Goal: Find contact information: Find contact information

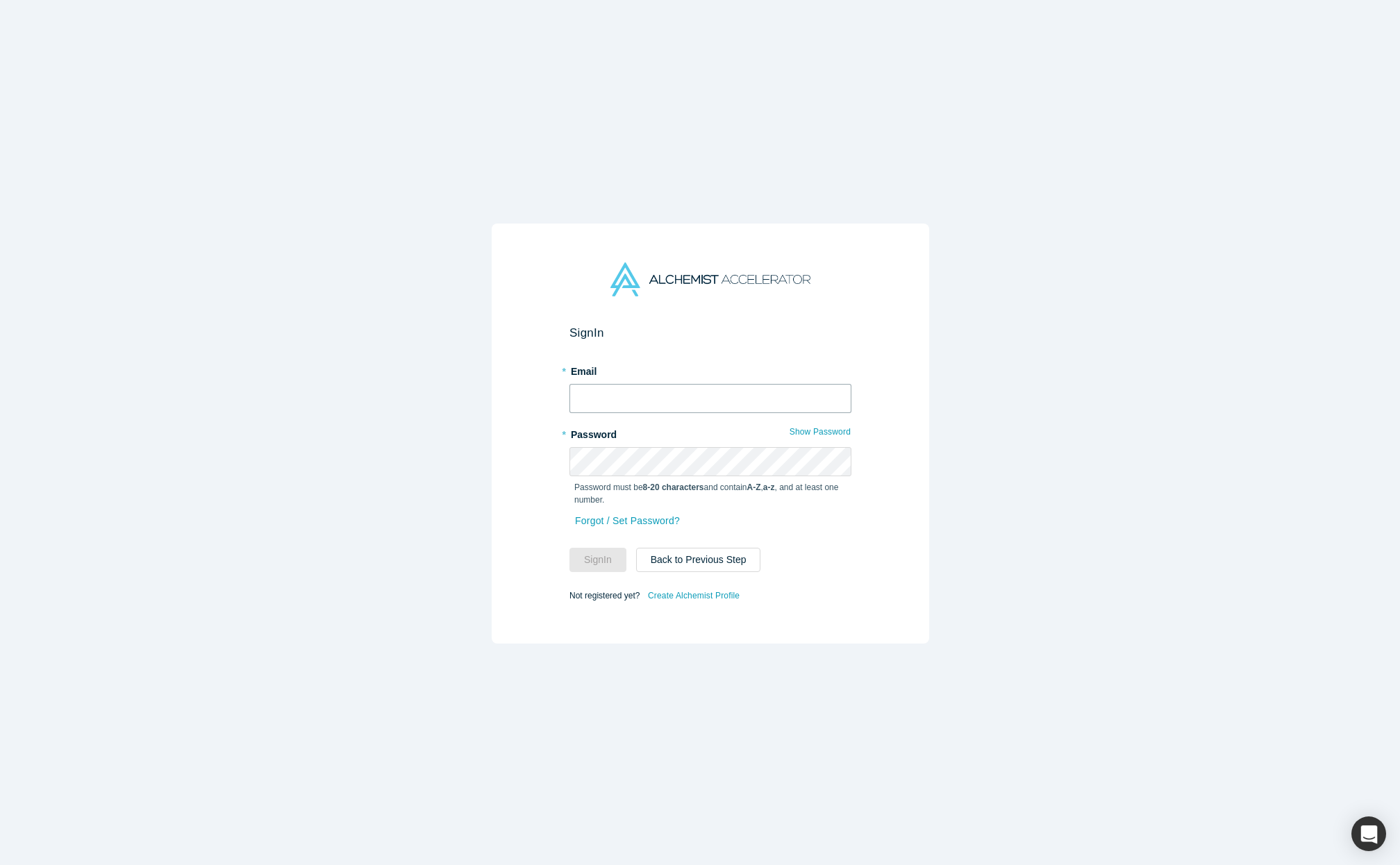
click at [662, 386] on input "text" at bounding box center [710, 398] width 282 height 29
type input "[PERSON_NAME][EMAIL_ADDRESS][DOMAIN_NAME]"
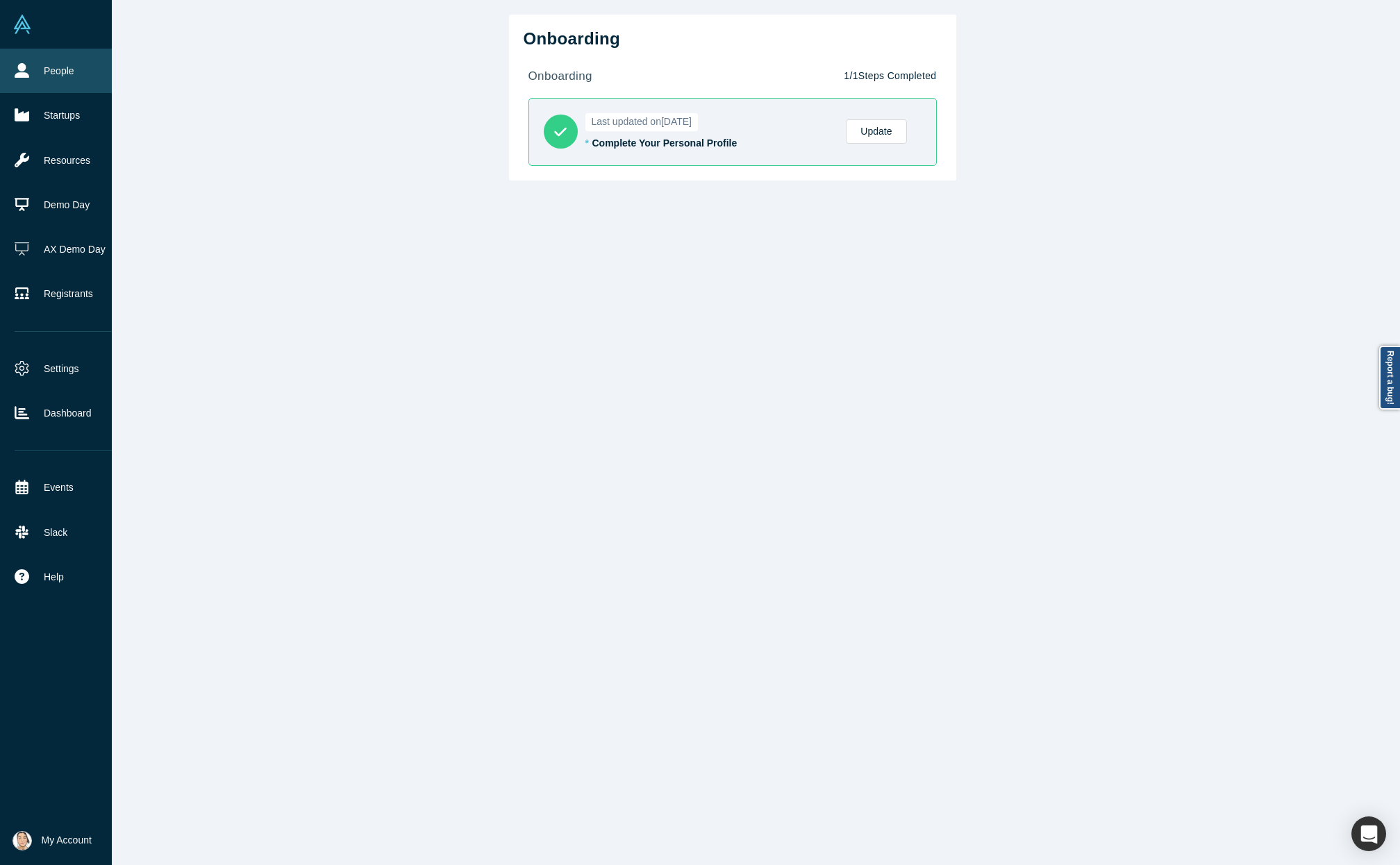
click at [14, 62] on link "People" at bounding box center [66, 70] width 132 height 44
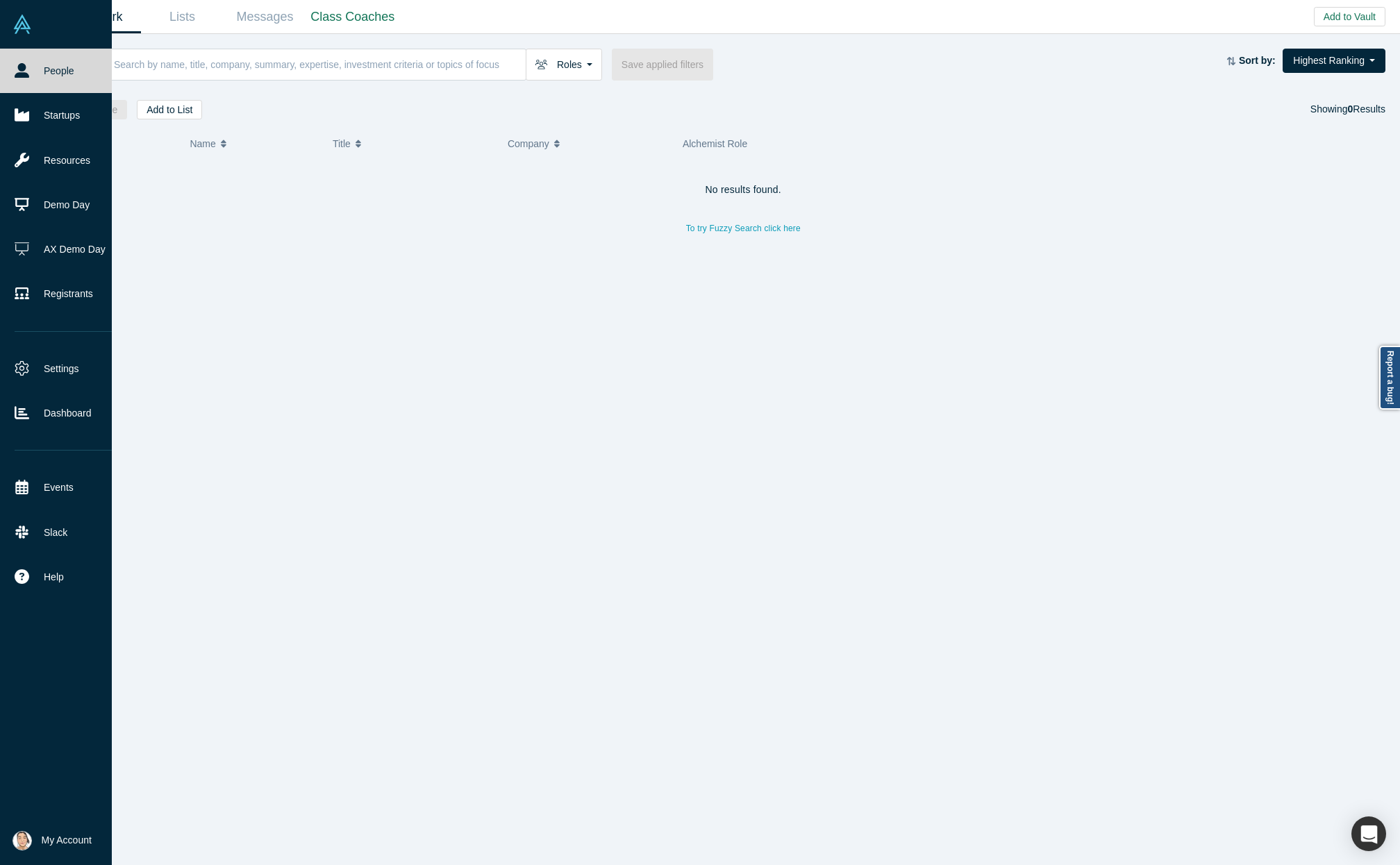
click at [18, 72] on icon at bounding box center [21, 70] width 14 height 14
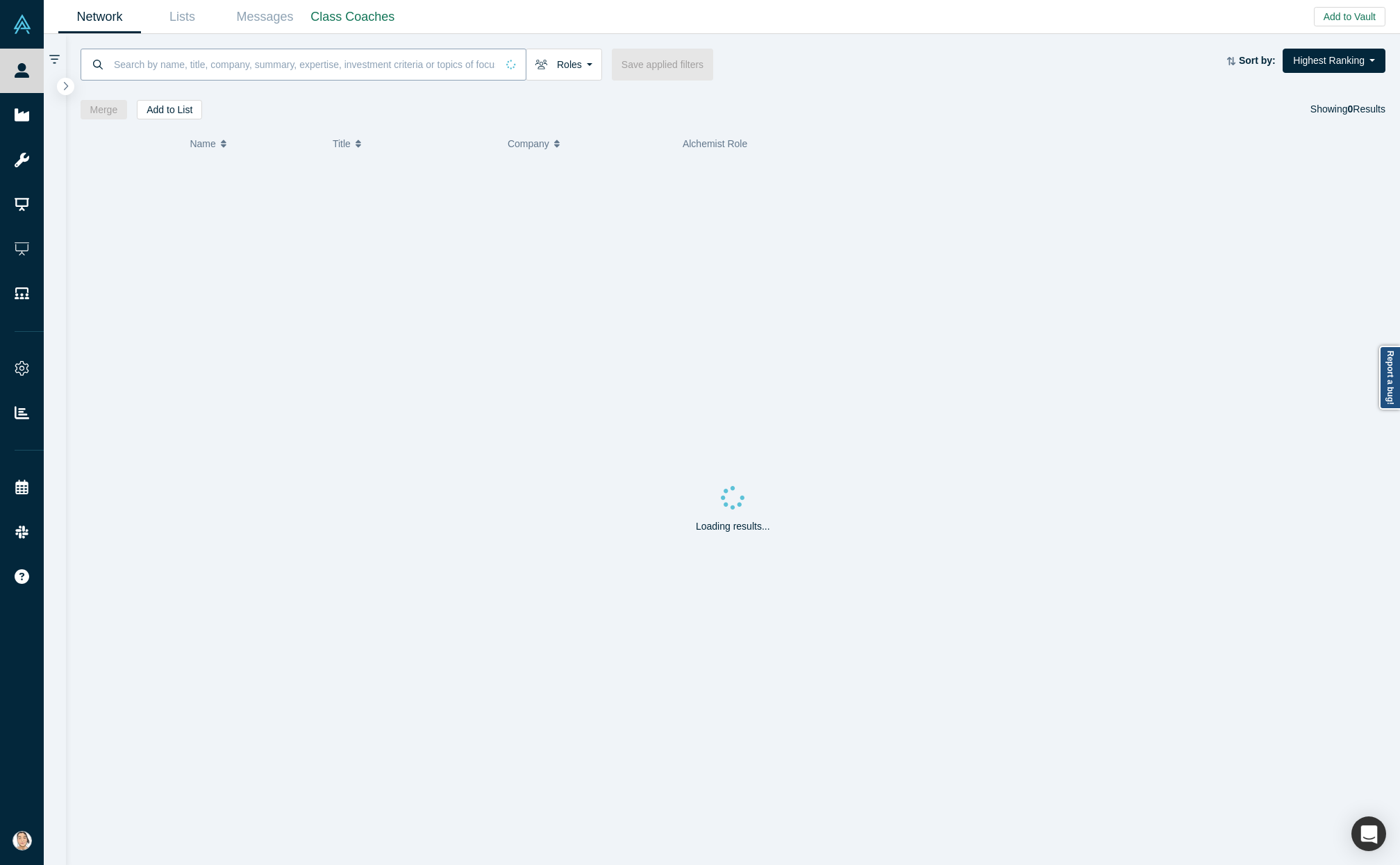
click at [302, 66] on input at bounding box center [305, 64] width 384 height 33
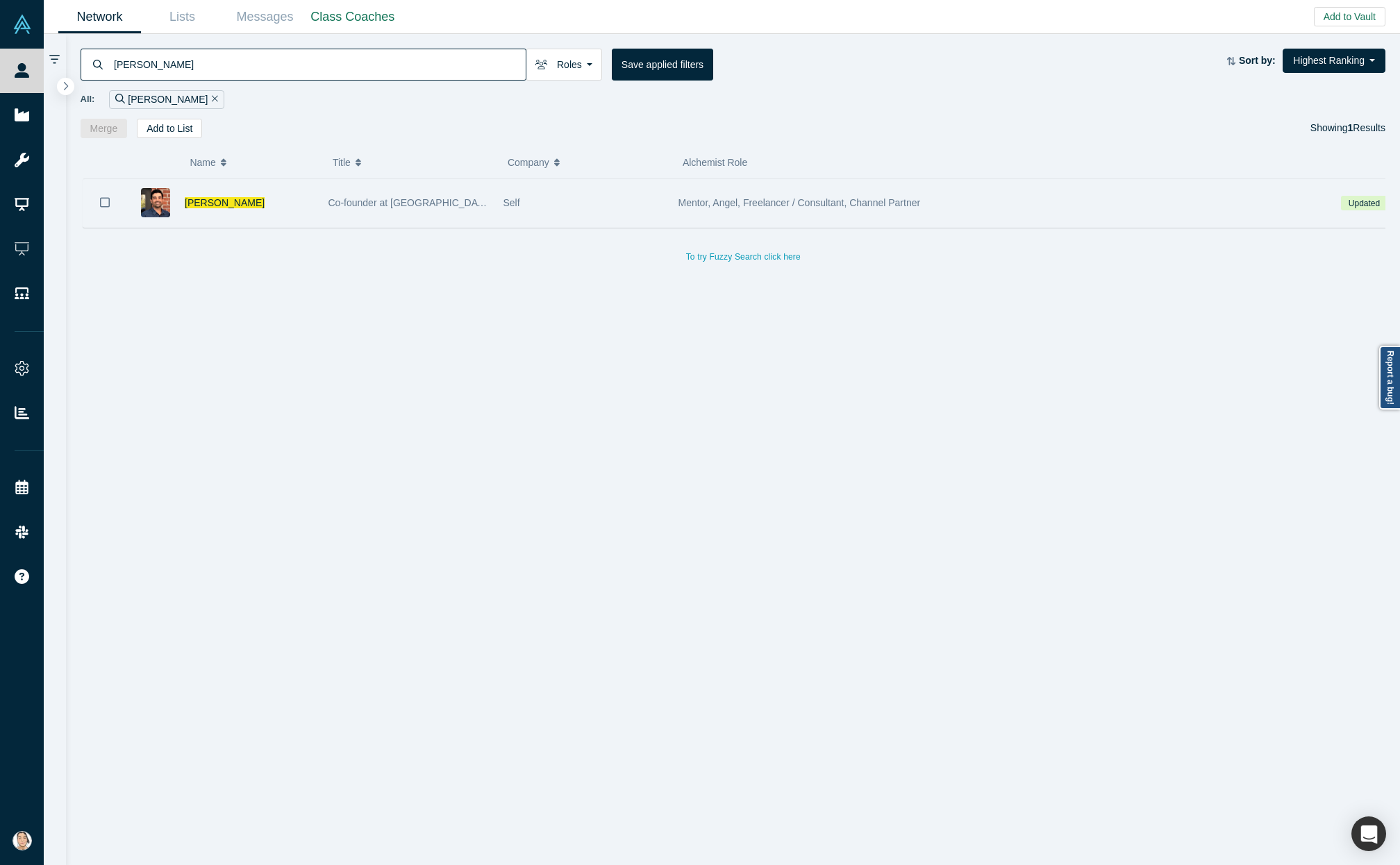
type input "[PERSON_NAME]"
click at [258, 217] on div "[PERSON_NAME]" at bounding box center [249, 203] width 129 height 48
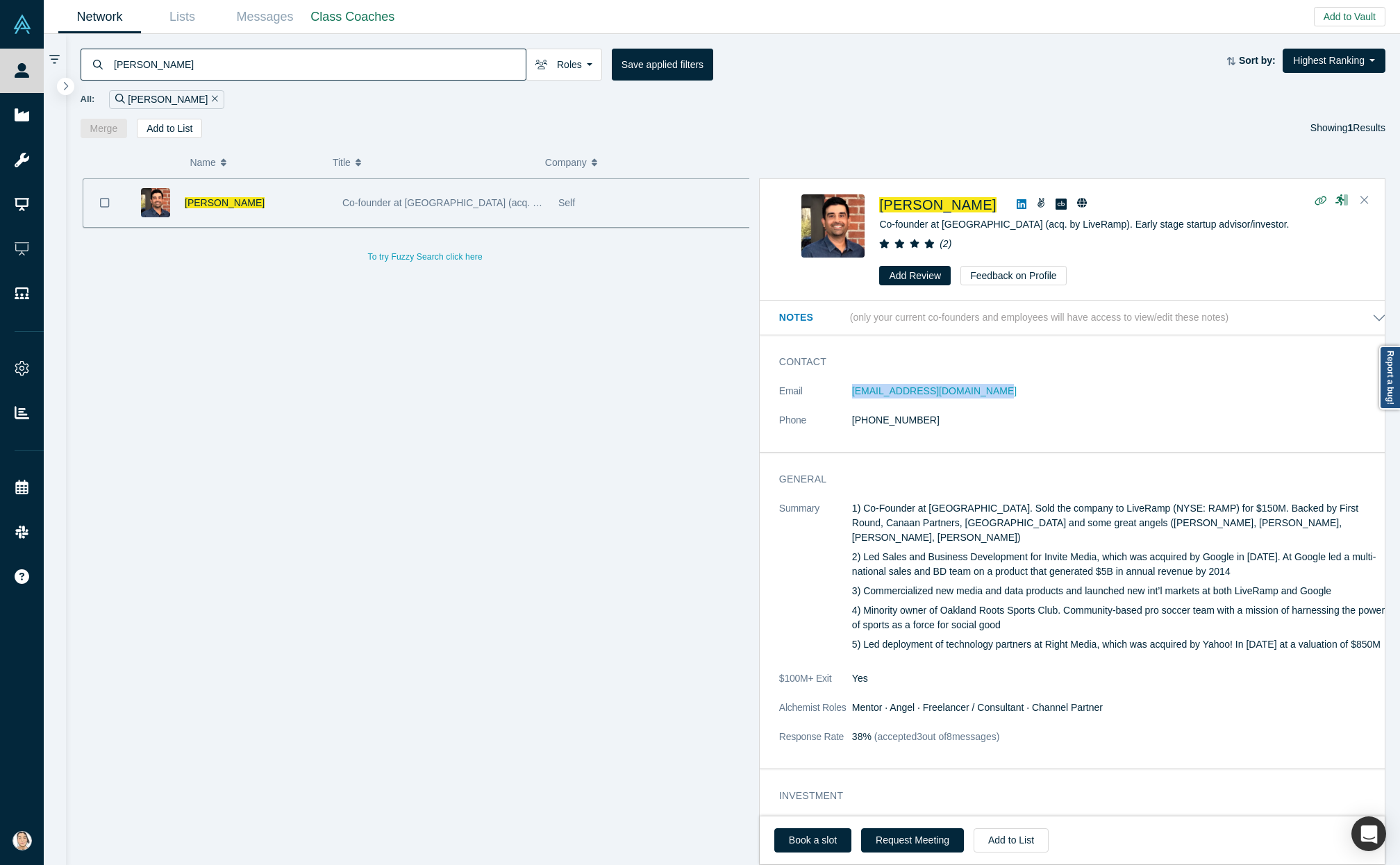
drag, startPoint x: 988, startPoint y: 391, endPoint x: 842, endPoint y: 388, distance: 146.0
click at [846, 391] on dl "Email [EMAIL_ADDRESS][DOMAIN_NAME] Phone [PHONE_NUMBER]" at bounding box center [1083, 413] width 607 height 58
copy dl "[EMAIL_ADDRESS][DOMAIN_NAME]"
